Goal: Task Accomplishment & Management: Manage account settings

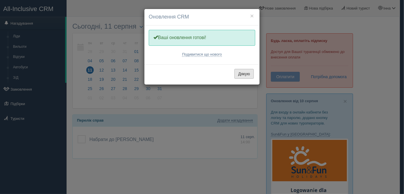
click at [245, 74] on button "Дякую" at bounding box center [244, 74] width 19 height 10
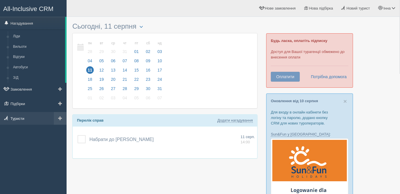
click at [32, 120] on link "Туристи" at bounding box center [33, 118] width 67 height 13
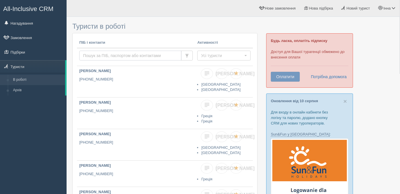
click at [142, 55] on input "text" at bounding box center [130, 56] width 102 height 10
click at [59, 65] on span at bounding box center [60, 66] width 4 height 4
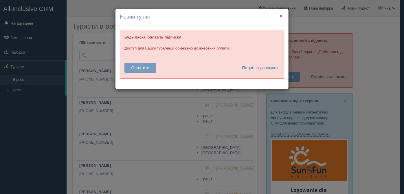
click at [282, 15] on button "×" at bounding box center [280, 16] width 3 height 6
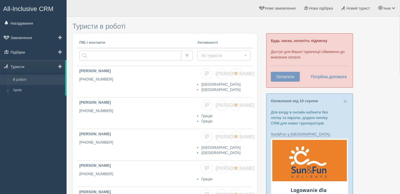
click at [60, 68] on span at bounding box center [60, 66] width 4 height 4
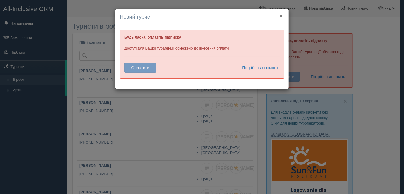
click at [281, 17] on button "×" at bounding box center [280, 16] width 3 height 6
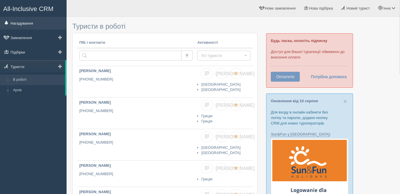
click at [24, 25] on link "Нагадування" at bounding box center [33, 23] width 67 height 13
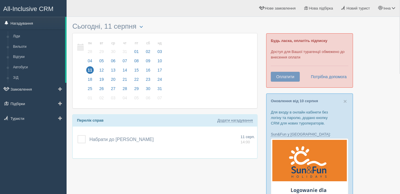
click at [48, 20] on link "Нагадування" at bounding box center [32, 23] width 65 height 13
click at [231, 118] on link "Додати нагадування" at bounding box center [235, 120] width 36 height 5
select select "9"
select select "55"
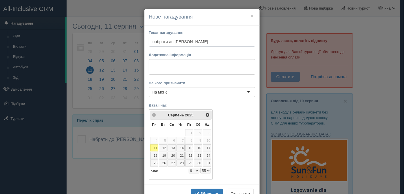
type input "набрати до оксани іщенко"
click at [193, 172] on select "0 1 2 3 4 5 6 7 8 9 10 11 12 13 14 15 16 17 18 19 20 21 22 23" at bounding box center [194, 171] width 11 height 6
select select "14"
select select "55"
click at [206, 169] on select "00 05 10 15 20 25 30 35 40 45 50 55" at bounding box center [205, 171] width 11 height 6
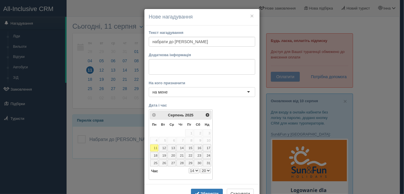
select select "14"
select select "20"
click at [208, 191] on b "Зберегти" at bounding box center [210, 193] width 18 height 5
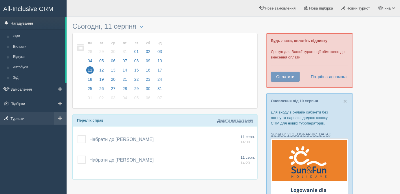
click at [28, 122] on link "Туристи" at bounding box center [33, 118] width 67 height 13
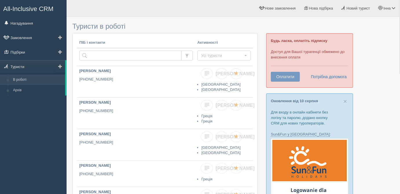
click at [59, 65] on span at bounding box center [60, 66] width 4 height 4
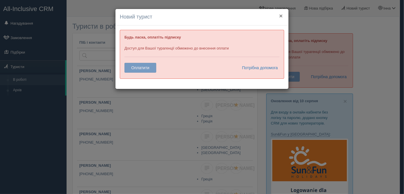
click at [282, 15] on button "×" at bounding box center [280, 16] width 3 height 6
